Goal: Obtain resource: Obtain resource

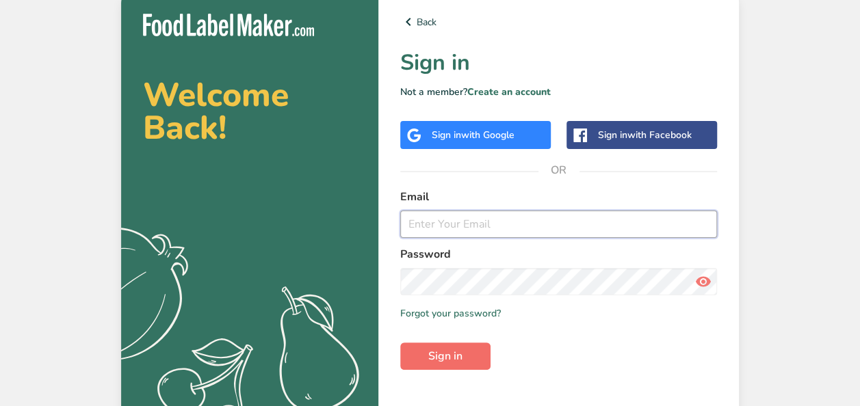
type input "Jcpepin99@gmail.com"
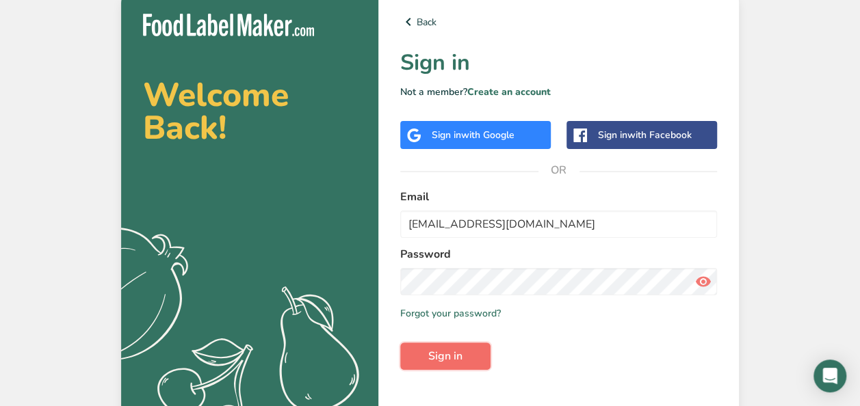
click at [460, 347] on span "Sign in" at bounding box center [445, 356] width 34 height 16
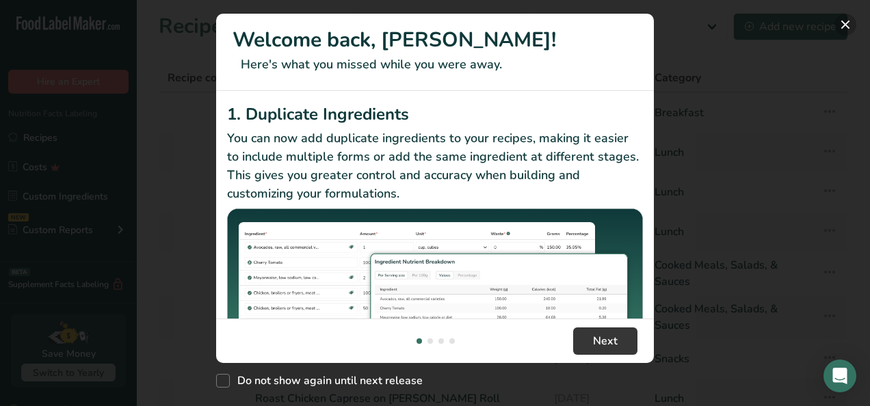
click at [845, 25] on button "New Features" at bounding box center [846, 25] width 22 height 22
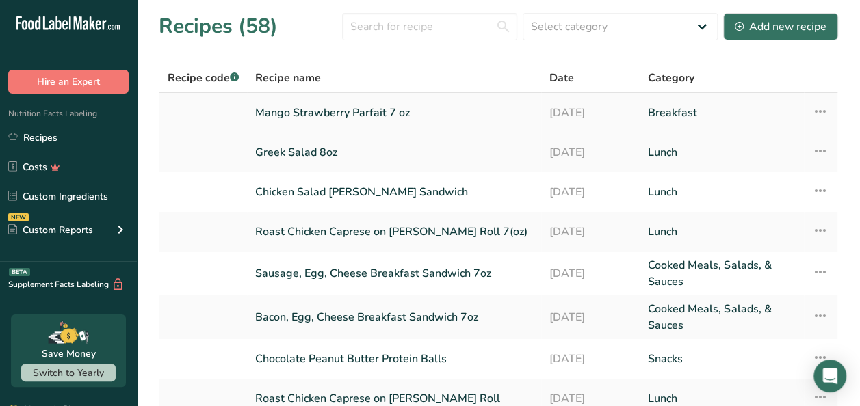
click at [326, 103] on link "Mango Strawberry Parfait 7 oz" at bounding box center [394, 113] width 278 height 29
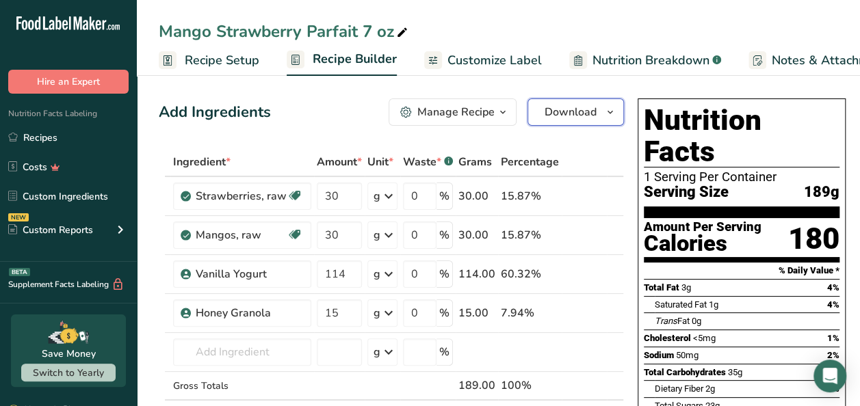
click at [577, 104] on span "Download" at bounding box center [571, 112] width 52 height 16
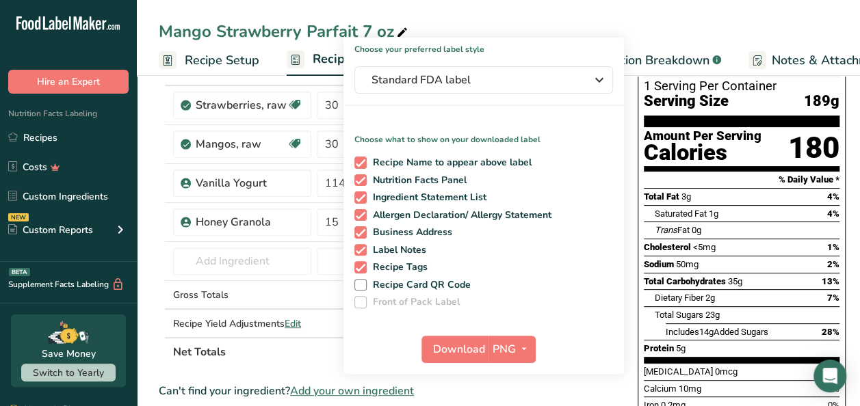
scroll to position [146, 0]
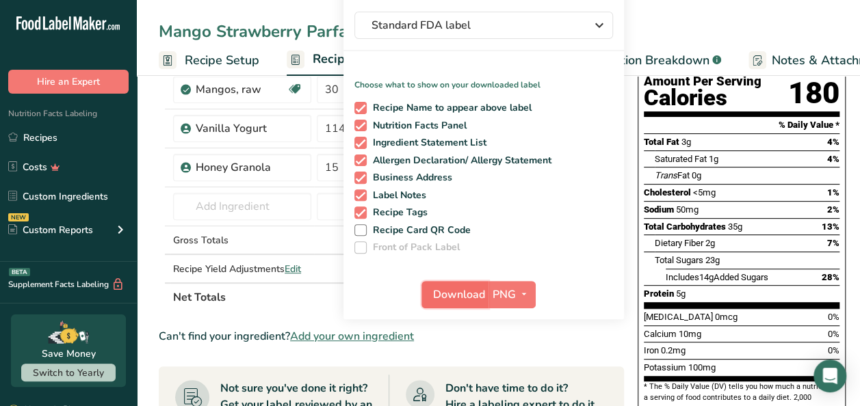
click at [439, 287] on span "Download" at bounding box center [459, 295] width 52 height 16
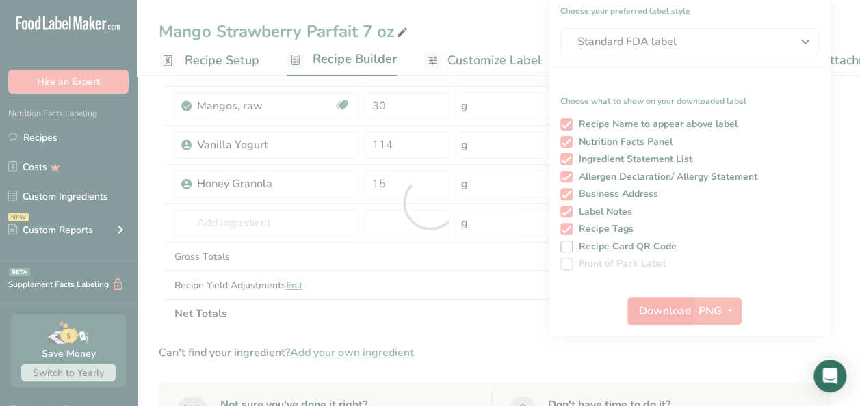
scroll to position [0, 0]
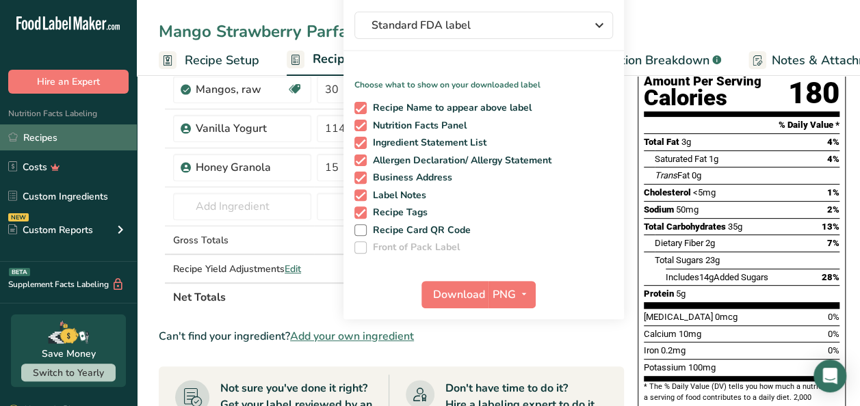
click at [30, 135] on link "Recipes" at bounding box center [68, 137] width 137 height 26
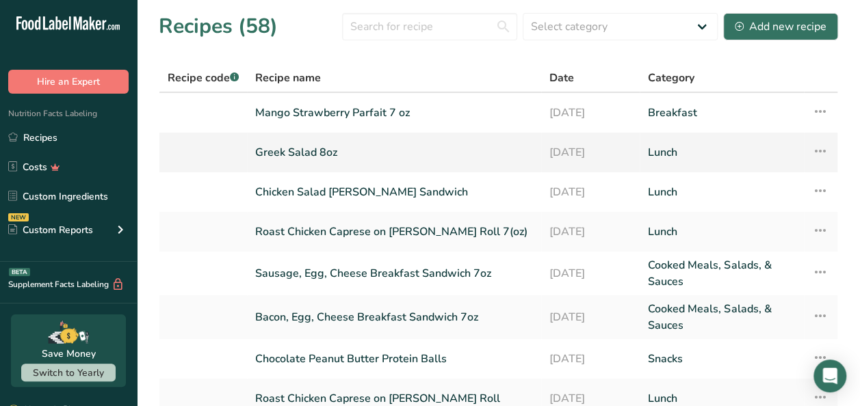
click at [339, 150] on link "Greek Salad 8oz" at bounding box center [394, 152] width 278 height 29
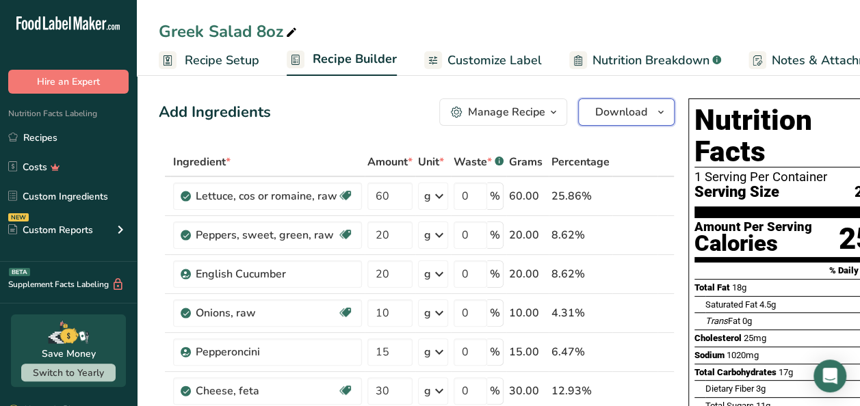
click at [616, 102] on button "Download" at bounding box center [626, 112] width 96 height 27
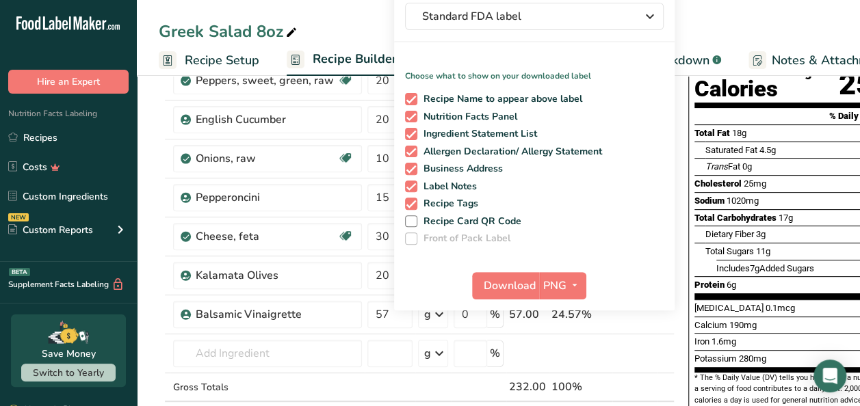
scroll to position [182, 0]
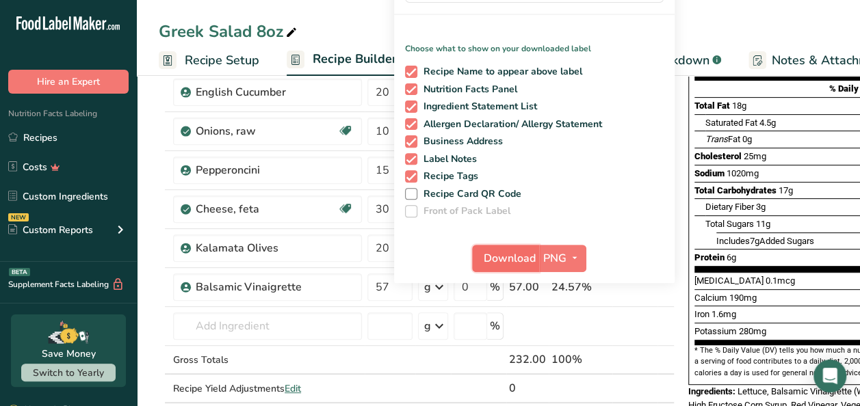
click at [514, 259] on span "Download" at bounding box center [510, 258] width 52 height 16
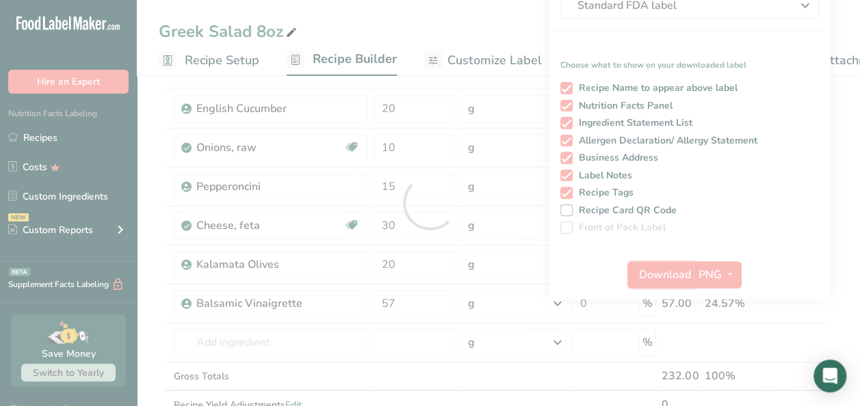
scroll to position [0, 0]
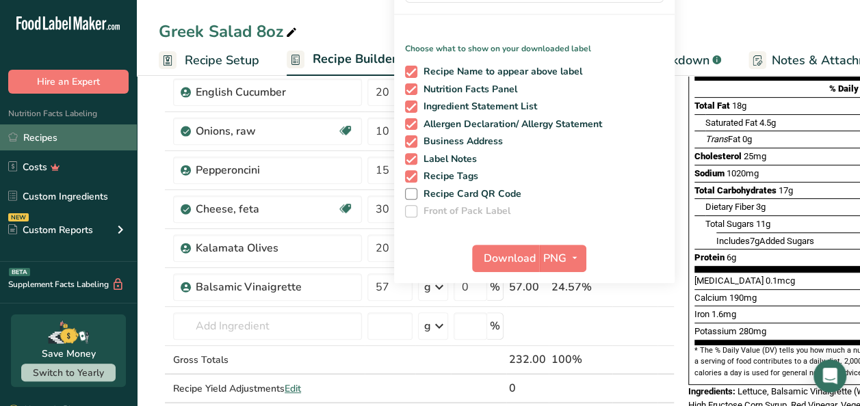
click at [62, 137] on link "Recipes" at bounding box center [68, 137] width 137 height 26
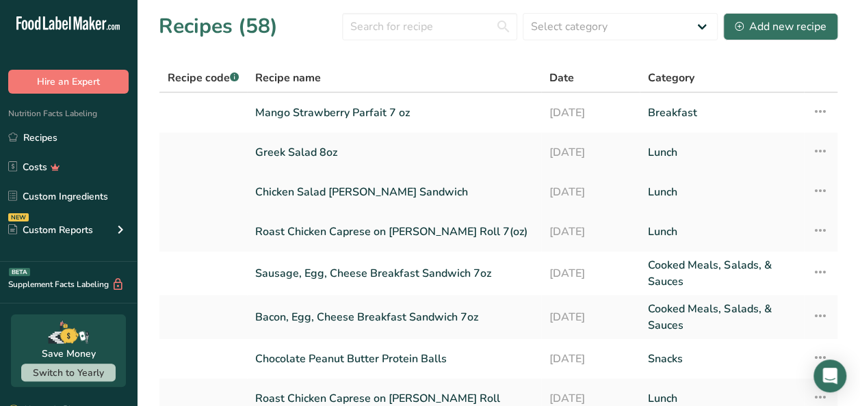
click at [378, 192] on link "Chicken Salad [PERSON_NAME] Sandwich" at bounding box center [394, 192] width 278 height 29
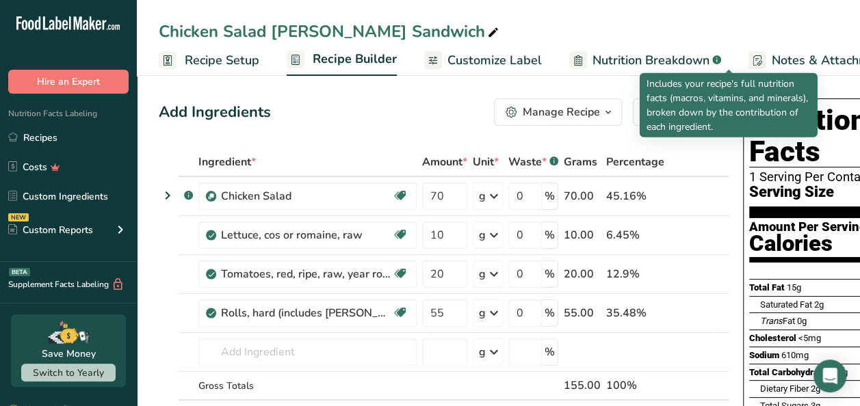
click at [644, 114] on div "Includes your recipe's full nutrition facts (macros, vitamins, and minerals), b…" at bounding box center [729, 105] width 178 height 64
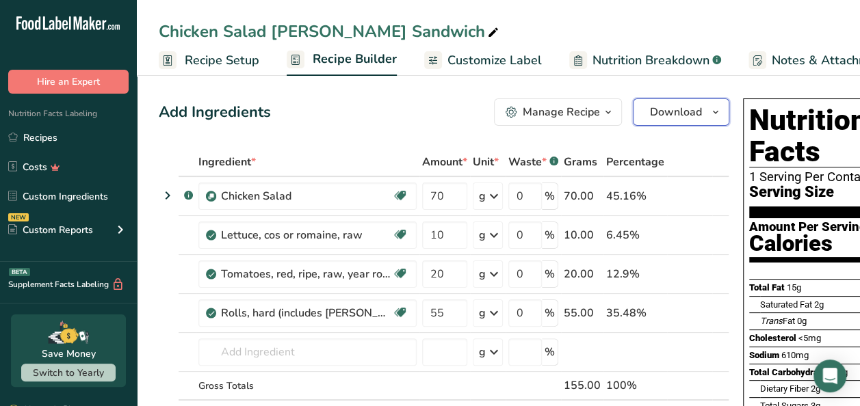
click at [633, 114] on button "Download" at bounding box center [681, 112] width 96 height 27
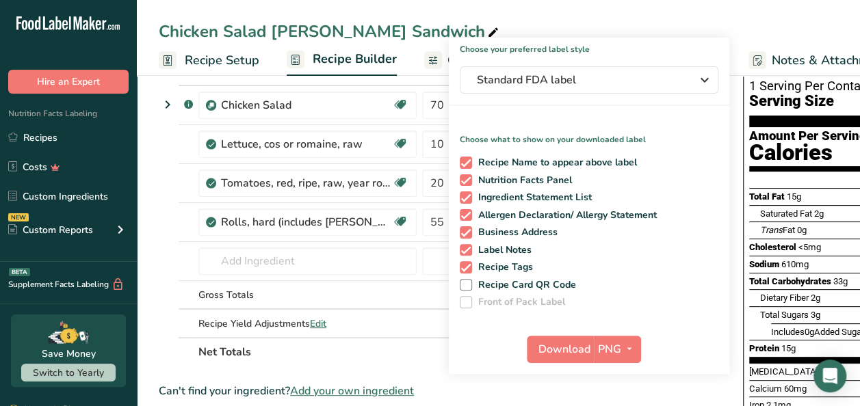
scroll to position [155, 0]
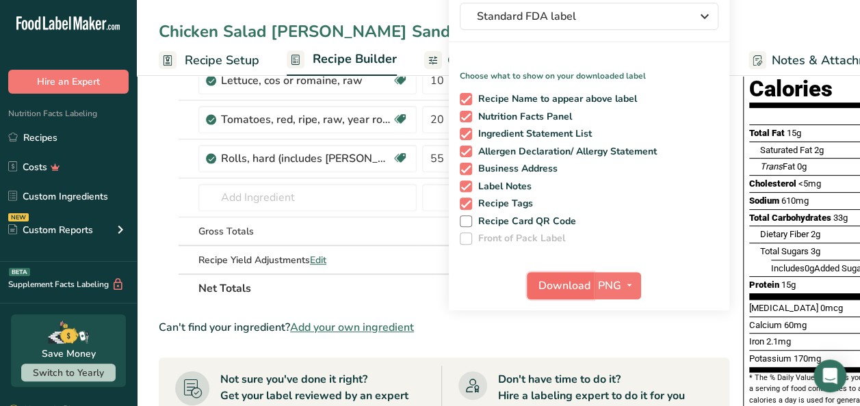
click at [568, 282] on span "Download" at bounding box center [564, 286] width 52 height 16
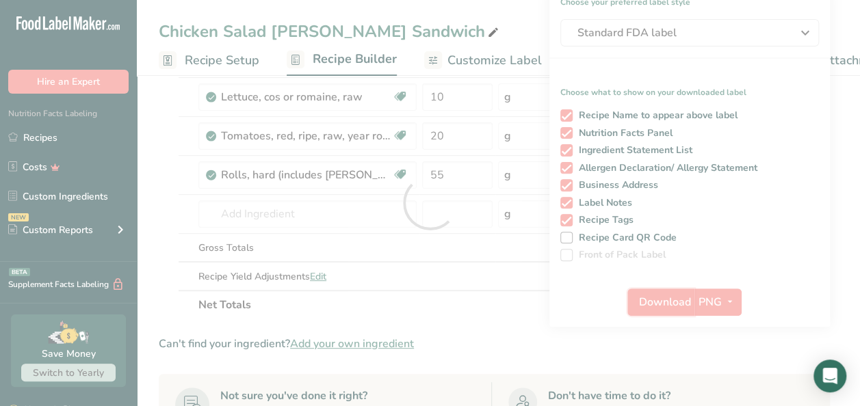
scroll to position [0, 0]
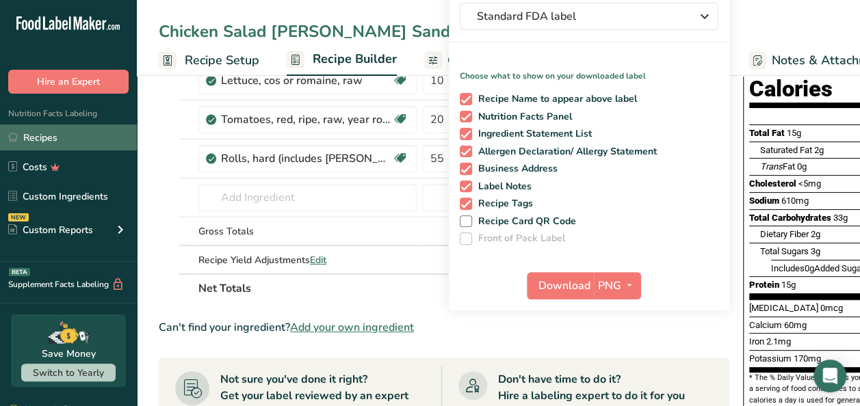
click at [42, 136] on link "Recipes" at bounding box center [68, 137] width 137 height 26
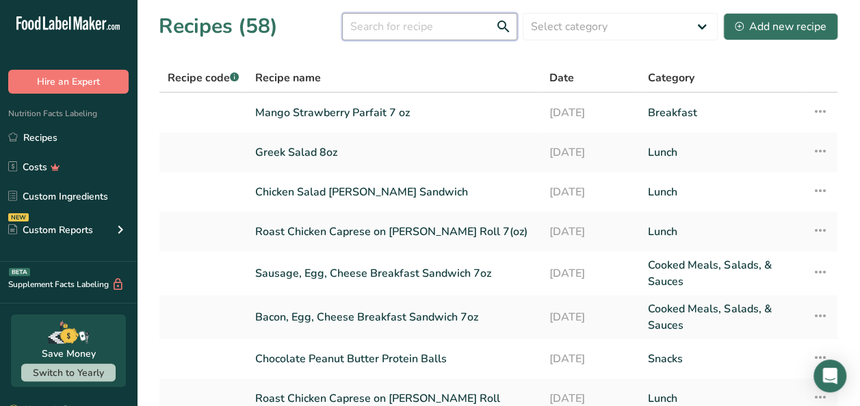
click at [441, 26] on input "text" at bounding box center [429, 26] width 175 height 27
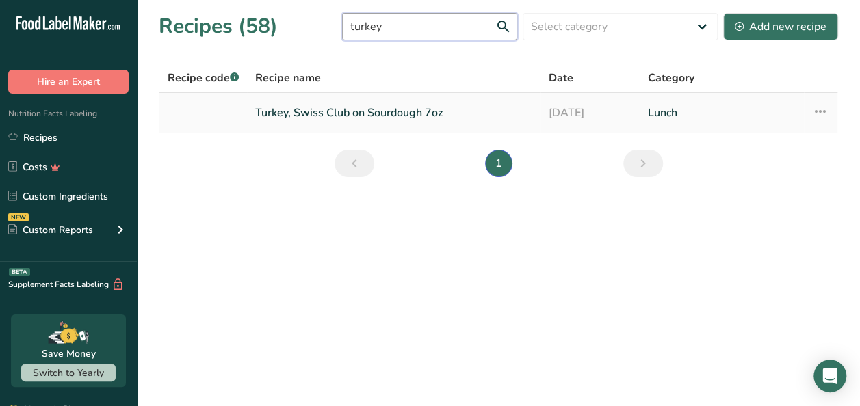
type input "turkey"
click at [380, 115] on link "Turkey, Swiss Club on Sourdough 7oz" at bounding box center [393, 113] width 277 height 29
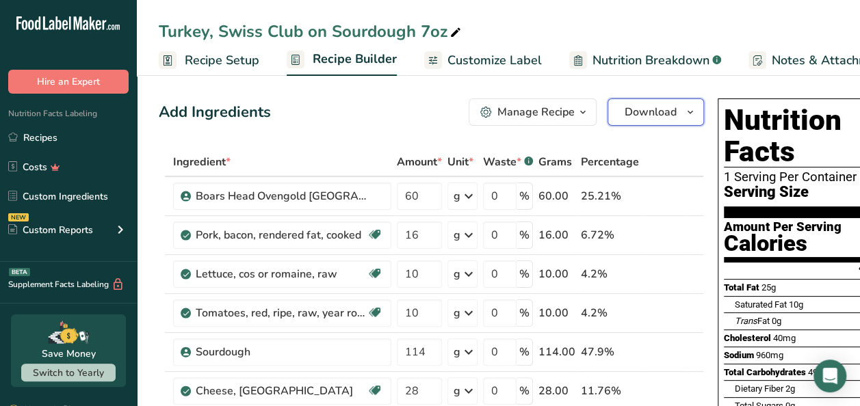
click at [661, 116] on span "Download" at bounding box center [651, 112] width 52 height 16
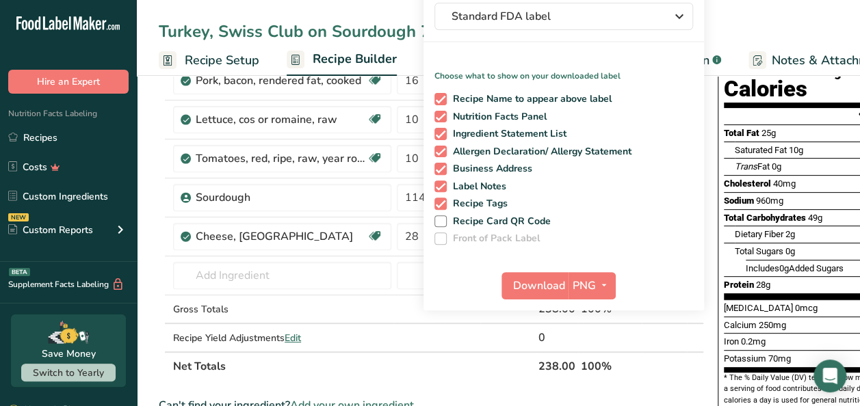
scroll to position [164, 0]
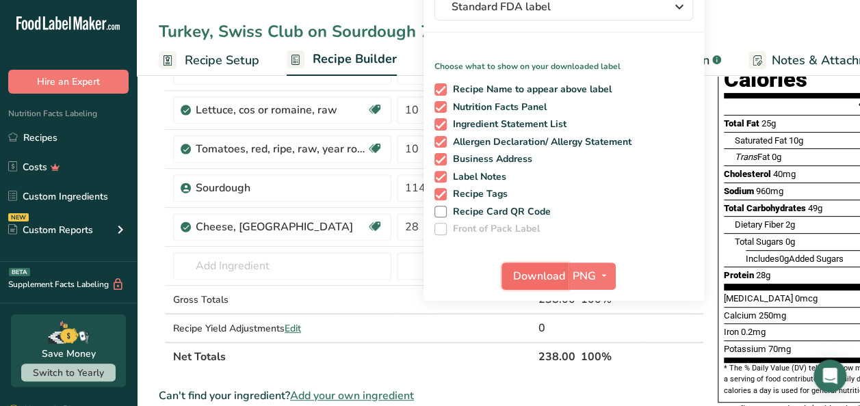
click at [529, 278] on span "Download" at bounding box center [539, 276] width 52 height 16
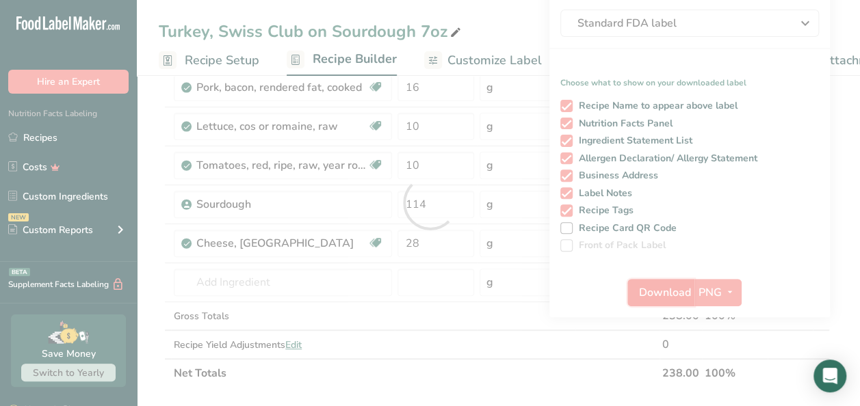
scroll to position [0, 0]
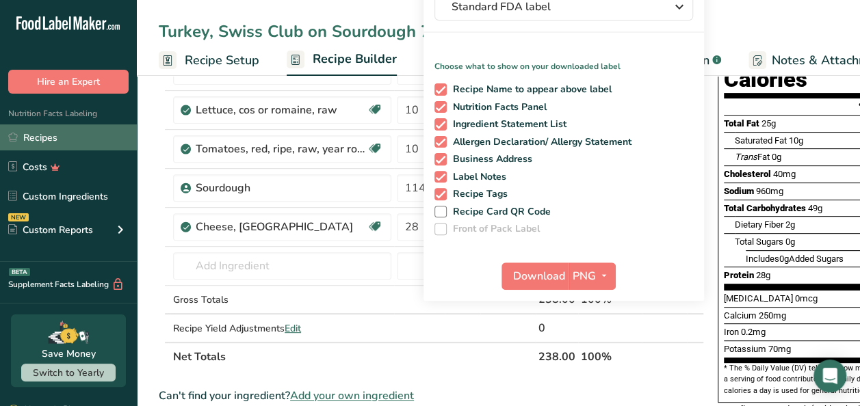
click at [31, 132] on link "Recipes" at bounding box center [68, 137] width 137 height 26
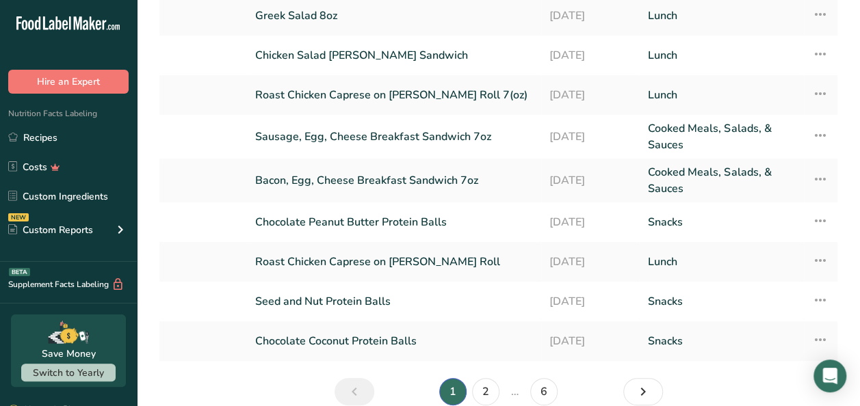
scroll to position [155, 0]
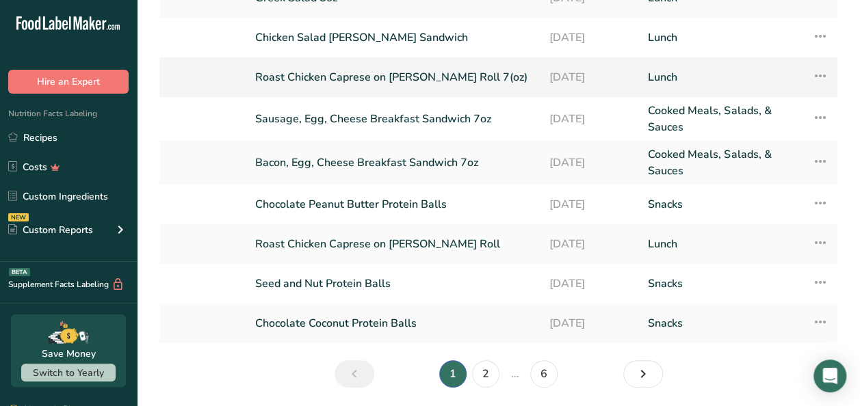
click at [380, 78] on link "Roast Chicken Caprese on [PERSON_NAME] Roll 7(oz)" at bounding box center [394, 77] width 278 height 29
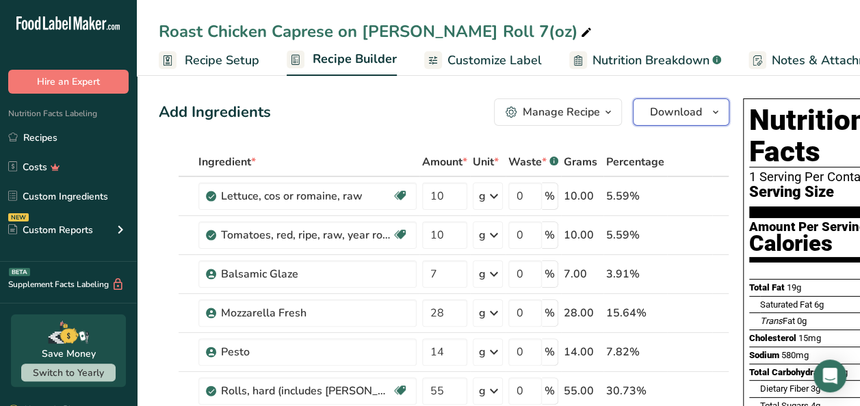
click at [668, 113] on span "Download" at bounding box center [676, 112] width 52 height 16
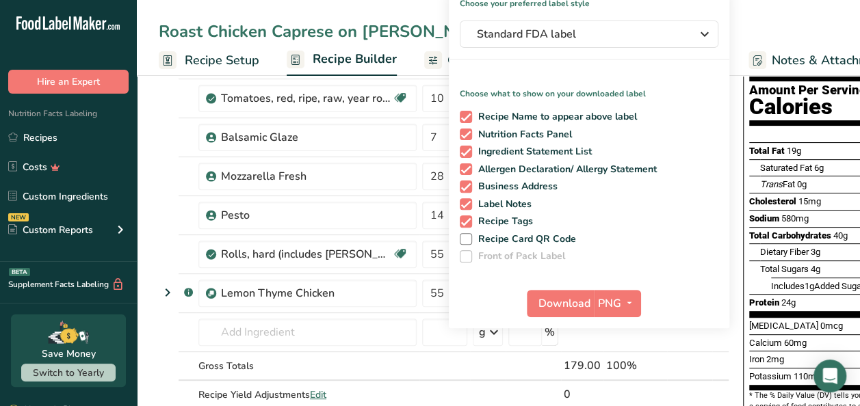
scroll to position [155, 0]
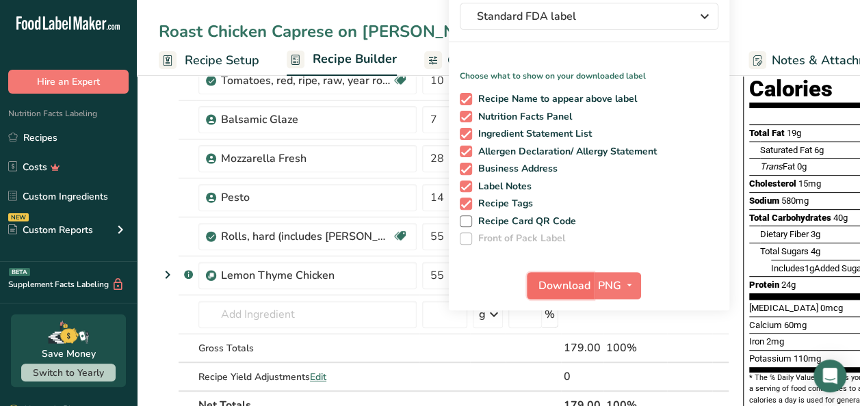
click at [567, 279] on span "Download" at bounding box center [564, 286] width 52 height 16
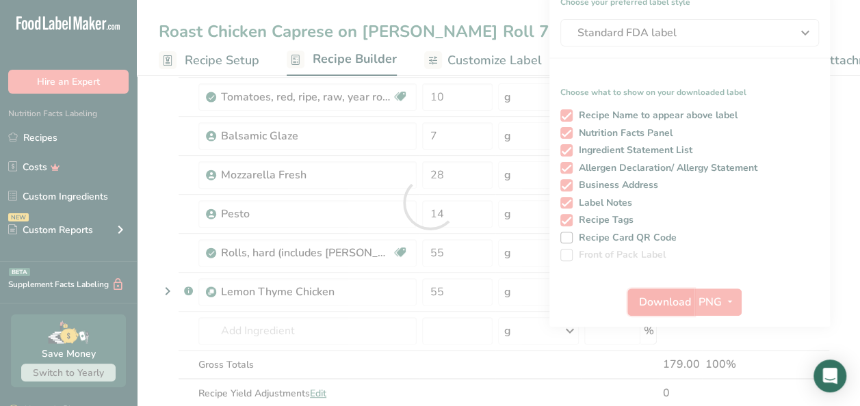
scroll to position [0, 0]
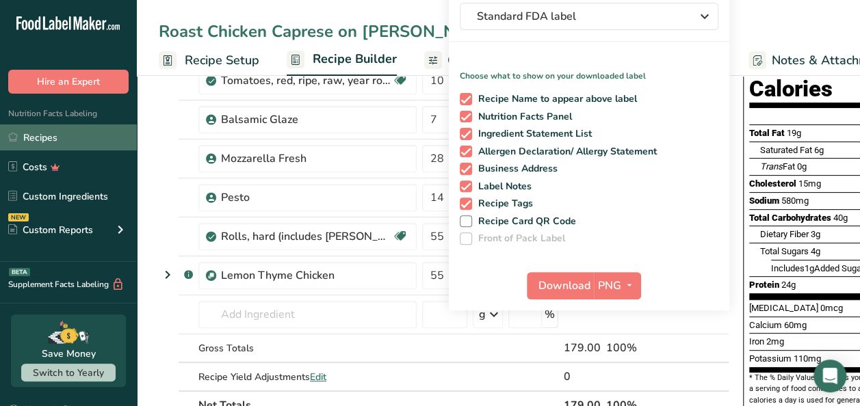
click at [37, 135] on link "Recipes" at bounding box center [68, 137] width 137 height 26
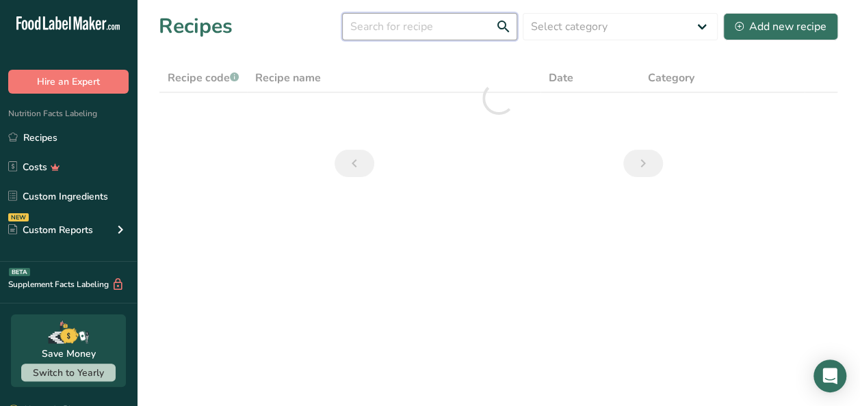
click at [380, 22] on input "text" at bounding box center [429, 26] width 175 height 27
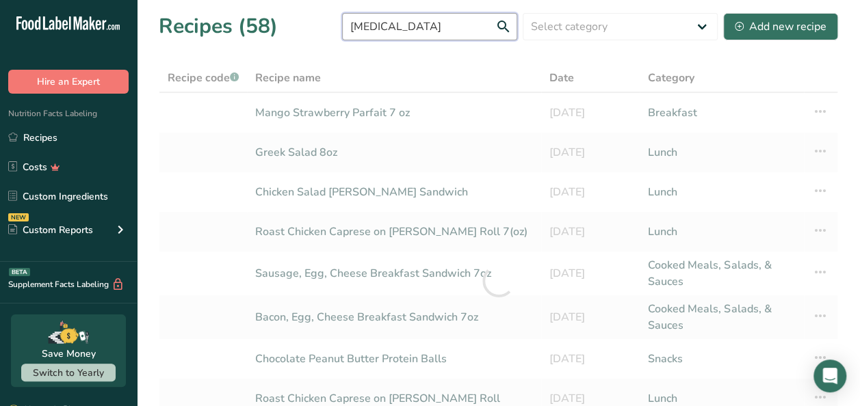
type input "[MEDICAL_DATA]"
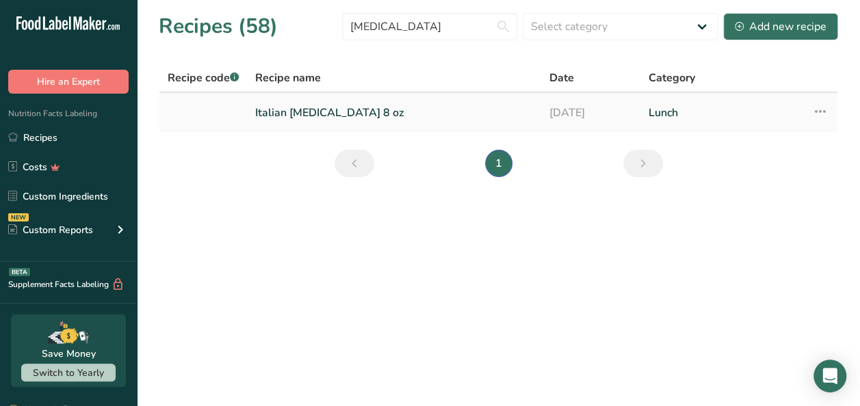
click at [315, 119] on link "Italian [MEDICAL_DATA] 8 oz" at bounding box center [394, 113] width 278 height 29
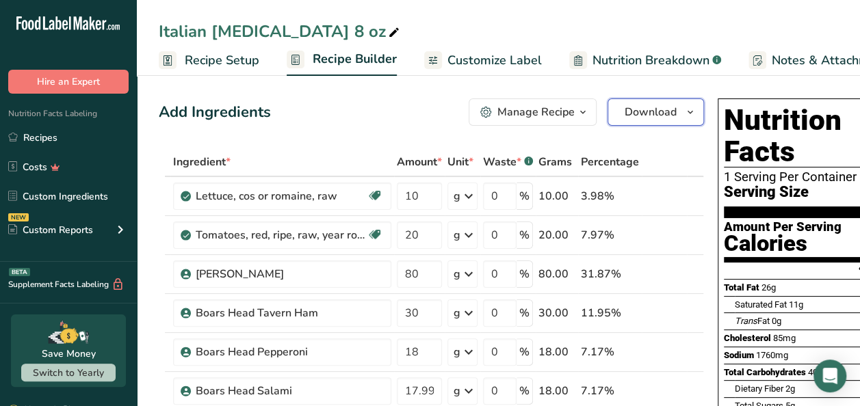
click at [652, 101] on button "Download" at bounding box center [655, 112] width 96 height 27
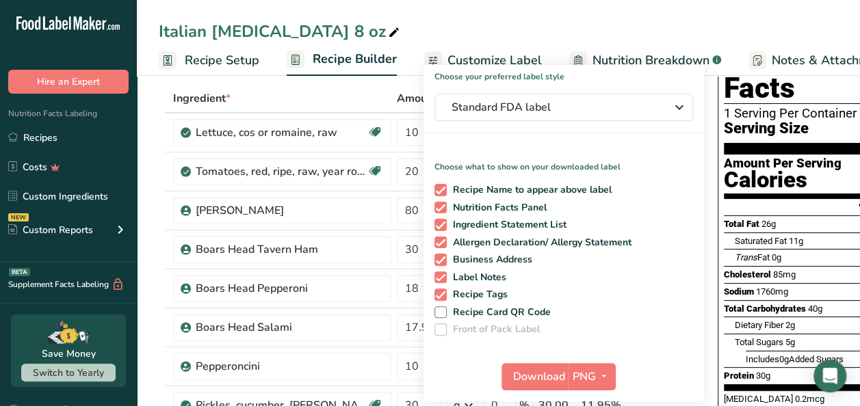
scroll to position [146, 0]
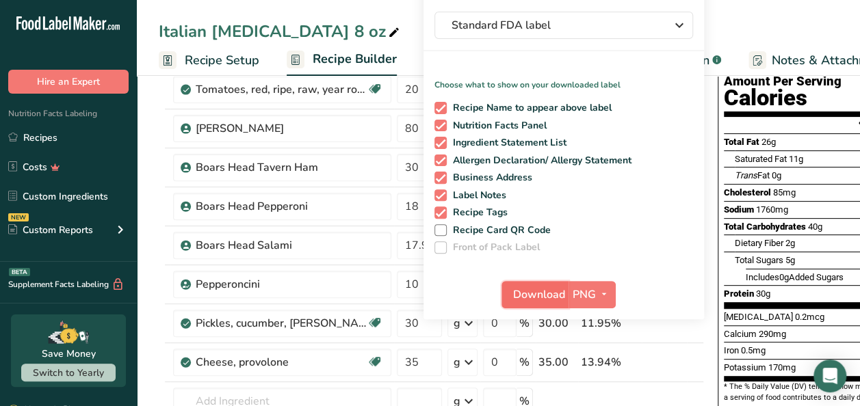
click at [535, 300] on span "Download" at bounding box center [539, 295] width 52 height 16
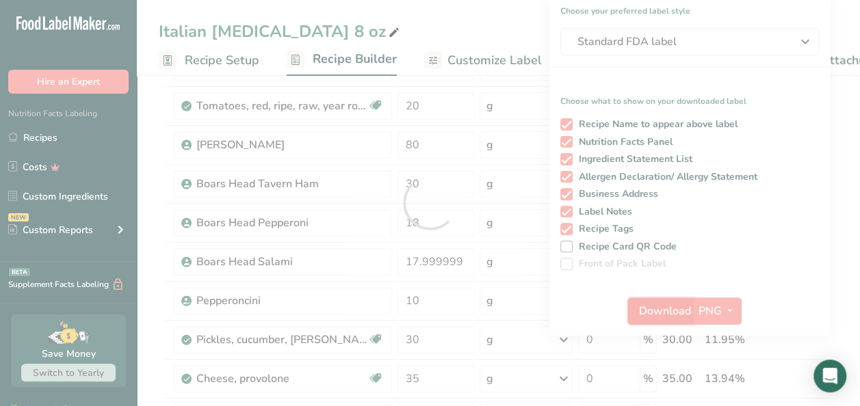
scroll to position [0, 0]
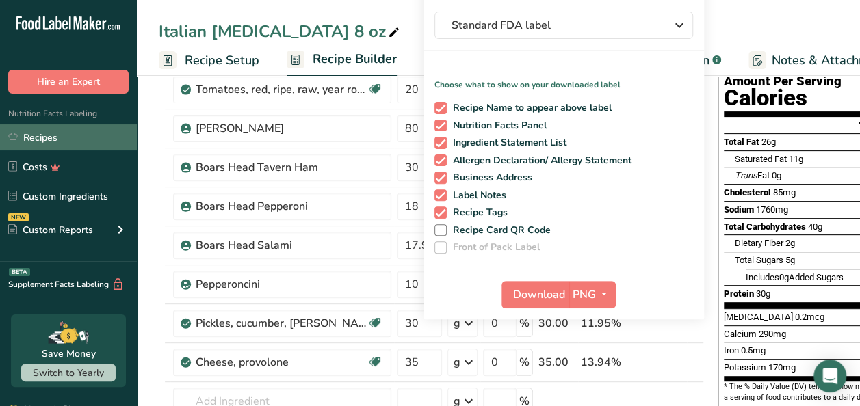
click at [36, 129] on link "Recipes" at bounding box center [68, 137] width 137 height 26
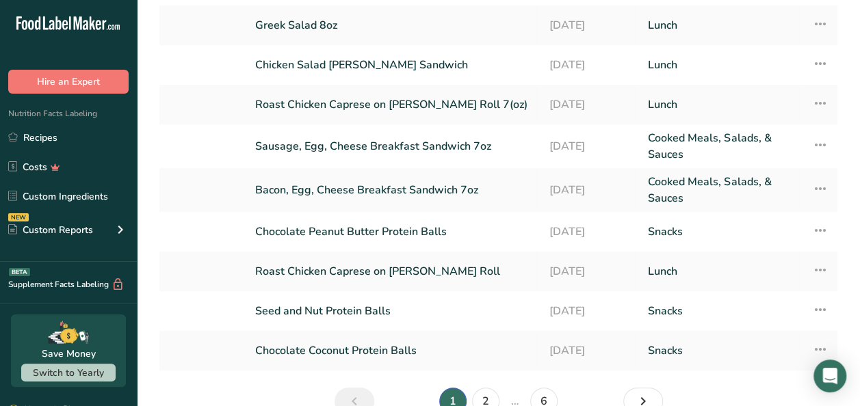
scroll to position [173, 0]
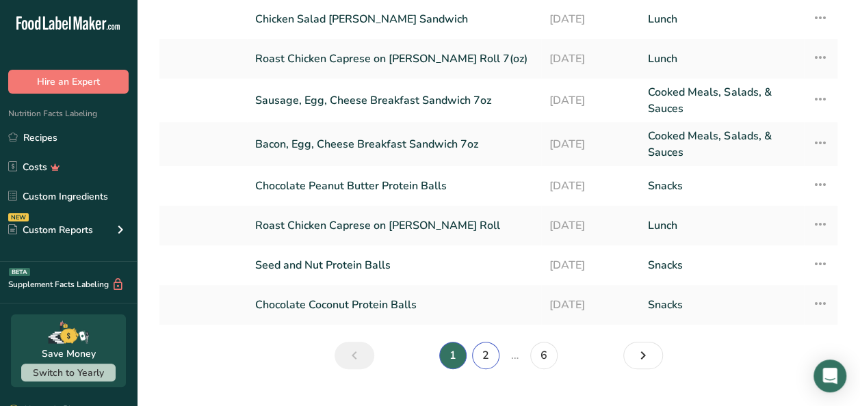
click at [486, 352] on link "2" at bounding box center [485, 355] width 27 height 27
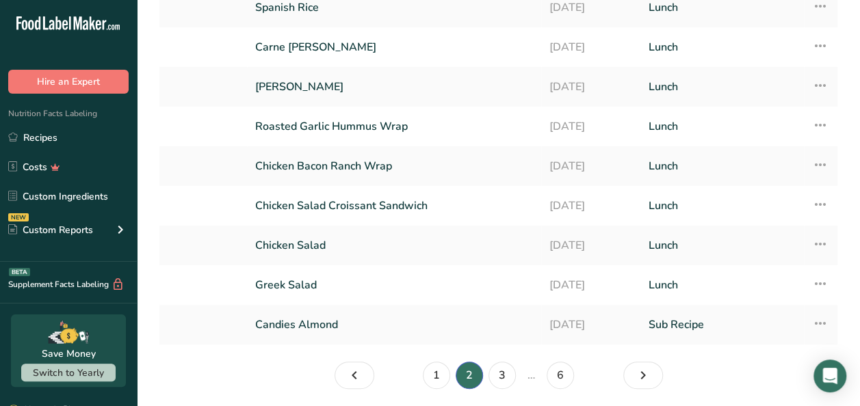
scroll to position [150, 0]
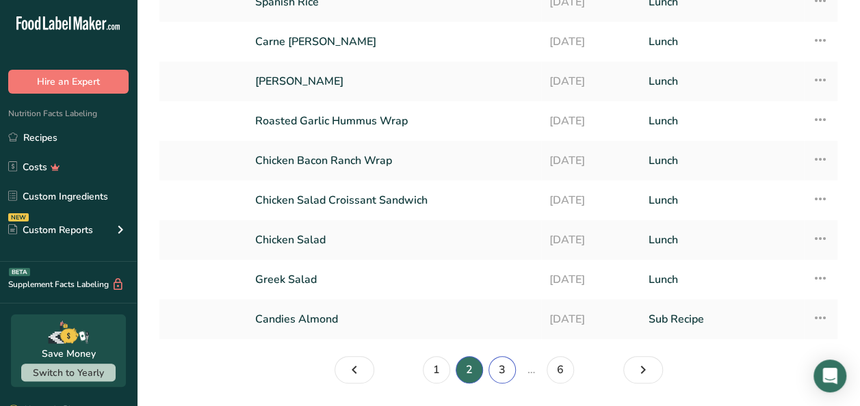
click at [497, 360] on link "3" at bounding box center [501, 369] width 27 height 27
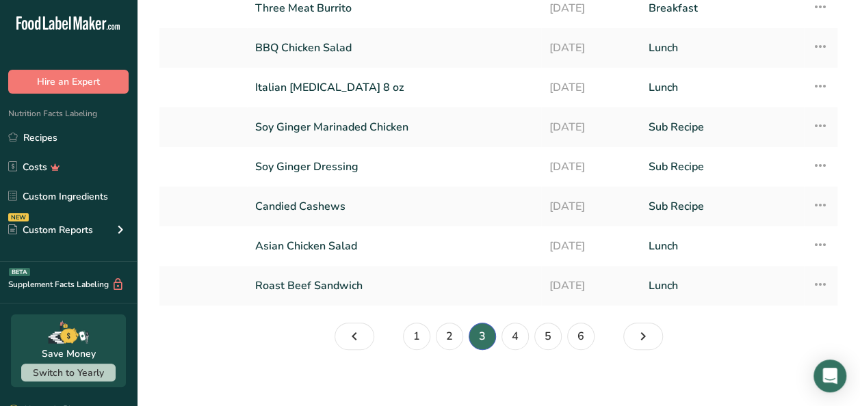
scroll to position [193, 0]
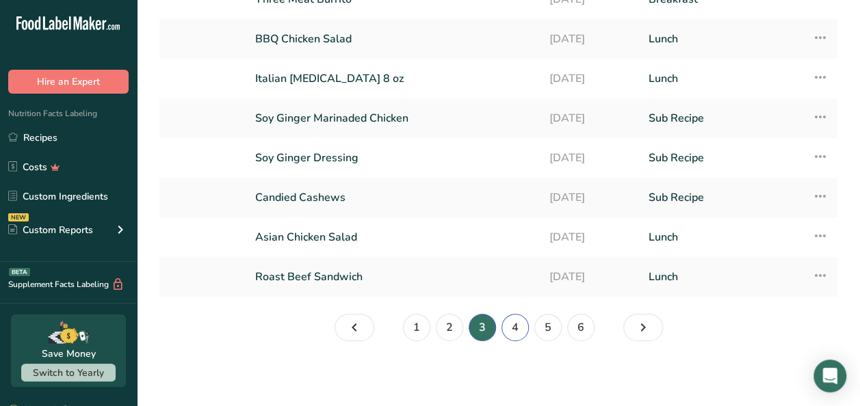
click at [506, 330] on link "4" at bounding box center [514, 327] width 27 height 27
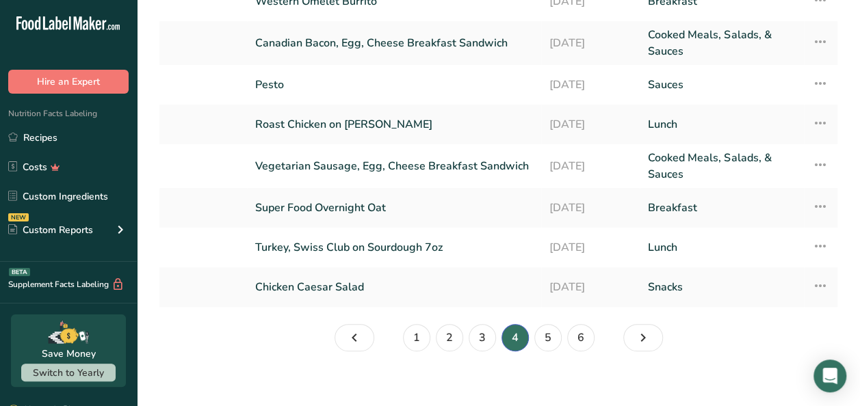
scroll to position [201, 0]
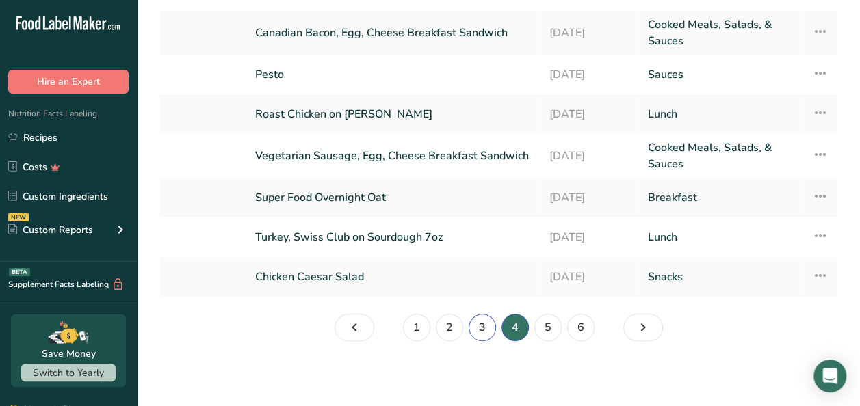
click at [484, 329] on link "3" at bounding box center [482, 327] width 27 height 27
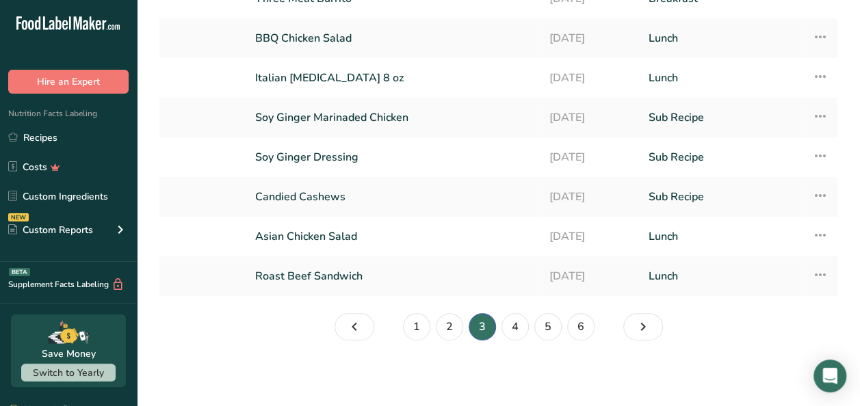
scroll to position [193, 0]
click at [316, 81] on link "Italian [MEDICAL_DATA] 8 oz" at bounding box center [394, 78] width 278 height 29
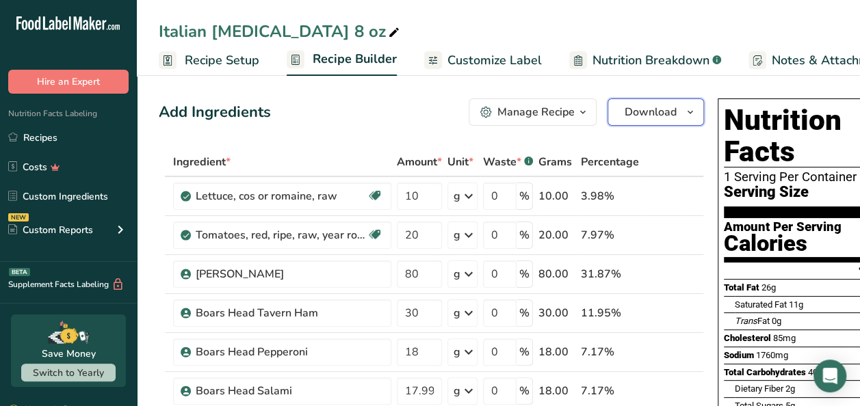
click at [629, 103] on button "Download" at bounding box center [655, 112] width 96 height 27
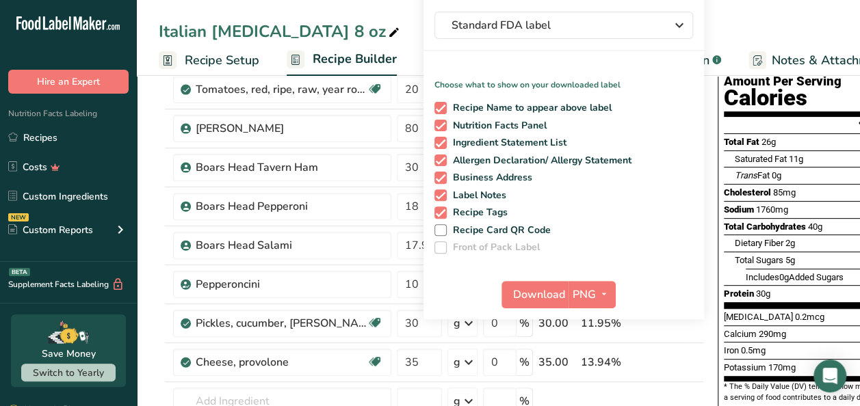
scroll to position [155, 0]
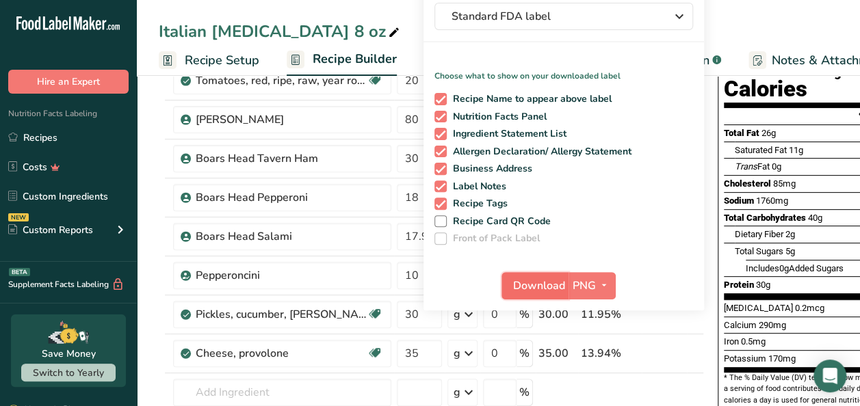
click at [525, 278] on span "Download" at bounding box center [539, 286] width 52 height 16
